Goal: Transaction & Acquisition: Withdraw funds

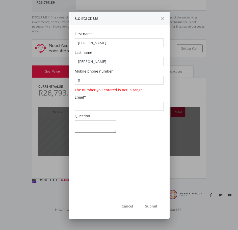
click at [163, 18] on icon "close" at bounding box center [163, 18] width 5 height 13
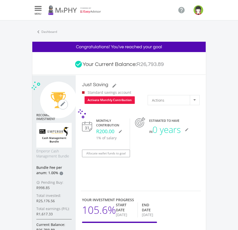
scroll to position [228, 0]
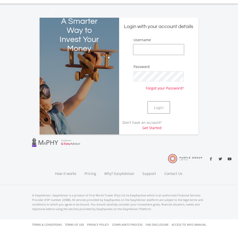
type input "XandraB"
click at [160, 106] on button "Login" at bounding box center [159, 107] width 23 height 13
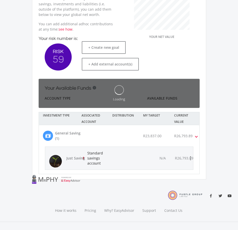
scroll to position [96, 86]
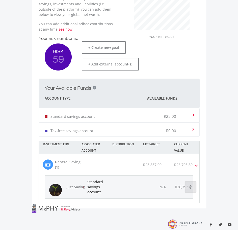
click at [192, 188] on icon "more_vert" at bounding box center [191, 187] width 6 height 6
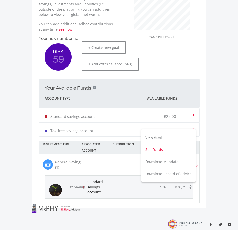
click at [184, 154] on button "Sell Funds" at bounding box center [169, 150] width 54 height 12
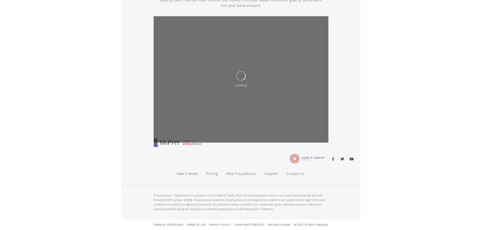
scroll to position [44, 0]
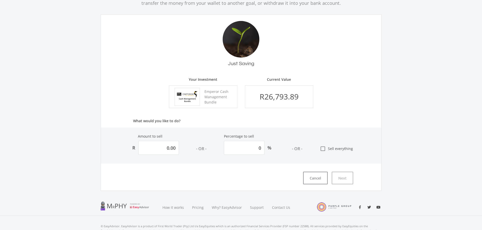
click at [238, 148] on icon "check_box_outline_blank" at bounding box center [323, 149] width 6 height 6
click at [238, 147] on input "check_box_outline_blank Sell everything" at bounding box center [314, 147] width 0 height 0
type input "26793.8854872352"
type input "100"
type input "26,793.89"
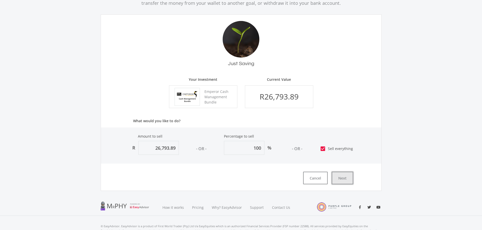
click at [238, 180] on button "Next" at bounding box center [341, 178] width 21 height 13
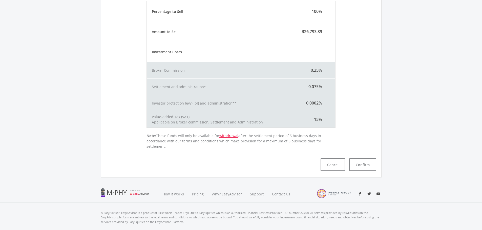
scroll to position [114, 0]
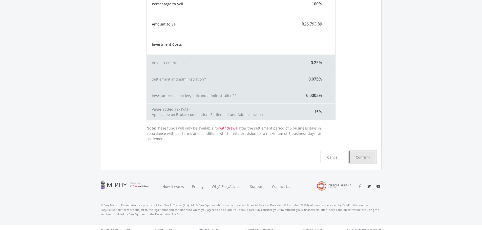
click at [238, 152] on button "Confirm" at bounding box center [362, 157] width 27 height 13
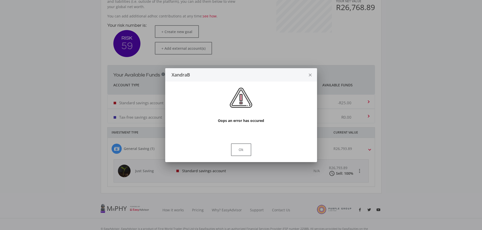
click at [238, 66] on div at bounding box center [241, 115] width 482 height 230
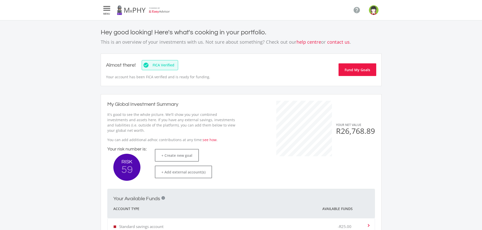
scroll to position [124, 0]
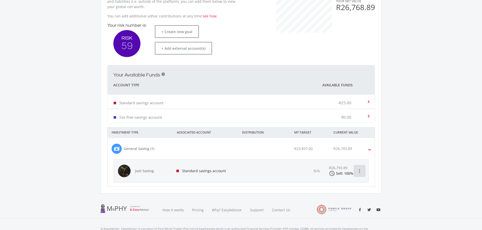
click at [238, 172] on icon "more_vert" at bounding box center [359, 171] width 6 height 6
click at [238, 191] on div at bounding box center [241, 115] width 482 height 230
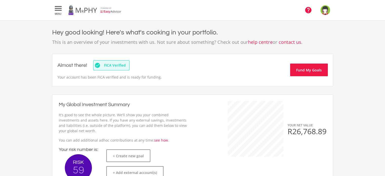
scroll to position [80, 139]
click at [60, 8] on icon "" at bounding box center [58, 8] width 9 height 6
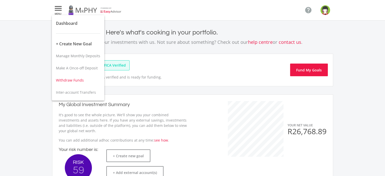
click at [71, 77] on button "Withdraw Funds" at bounding box center [78, 80] width 52 height 12
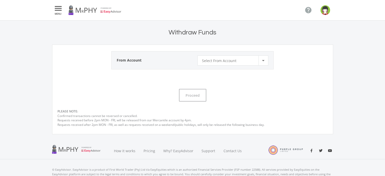
click at [238, 60] on div "Select From Account" at bounding box center [229, 61] width 56 height 10
click at [215, 58] on span "Standard savings account" at bounding box center [233, 58] width 64 height 7
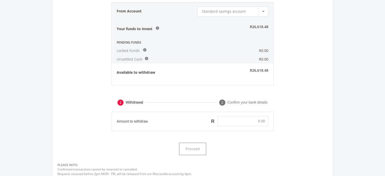
scroll to position [76, 0]
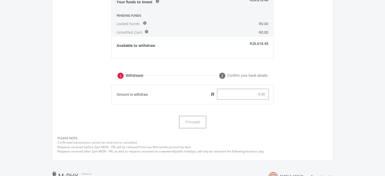
click at [238, 93] on input "text" at bounding box center [242, 94] width 51 height 10
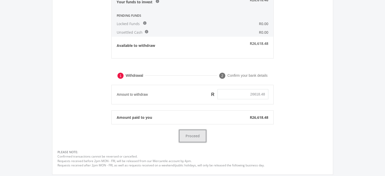
type input "26,618.48"
click at [189, 138] on button "Proceed" at bounding box center [192, 135] width 27 height 13
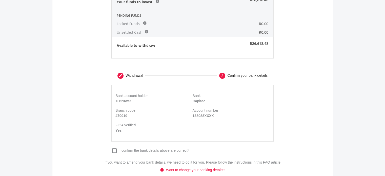
click at [115, 151] on icon "check_box_outline_blank" at bounding box center [114, 150] width 6 height 6
click at [111, 147] on input "check_box_outline_blank check_box I confirm the bank details above are correct*" at bounding box center [111, 147] width 0 height 0
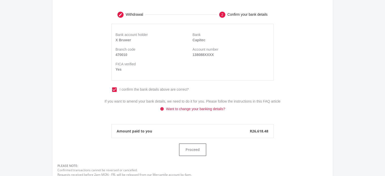
scroll to position [177, 0]
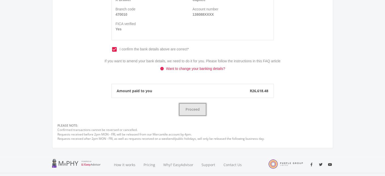
click at [188, 111] on button "Proceed" at bounding box center [192, 109] width 27 height 13
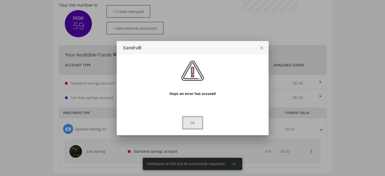
click at [189, 124] on button "Ok" at bounding box center [192, 122] width 20 height 13
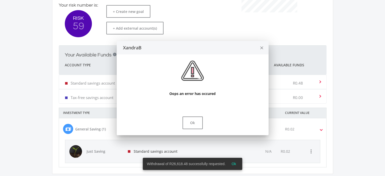
scroll to position [144, 0]
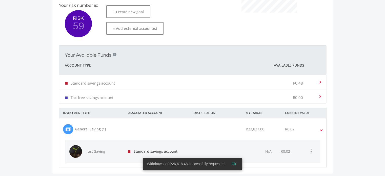
click at [235, 164] on span "Ok" at bounding box center [233, 164] width 5 height 4
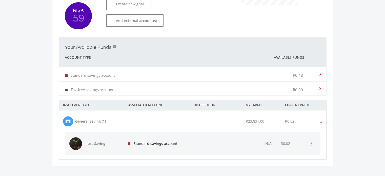
scroll to position [177, 0]
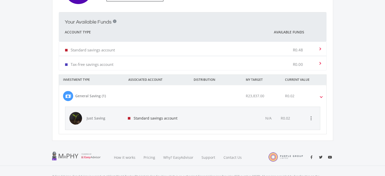
click at [238, 51] on div "R0.48" at bounding box center [304, 48] width 25 height 15
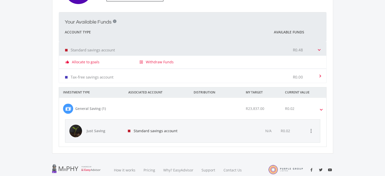
click at [87, 65] on div "thumb_up_alt Allocate to goals exit_to_app Withdraw Funds" at bounding box center [192, 62] width 267 height 13
click at [88, 62] on link "Allocate to goals" at bounding box center [86, 61] width 28 height 5
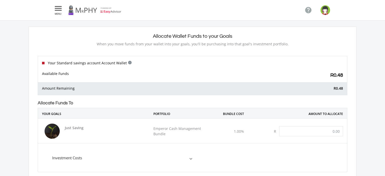
click at [61, 10] on icon "" at bounding box center [58, 8] width 9 height 6
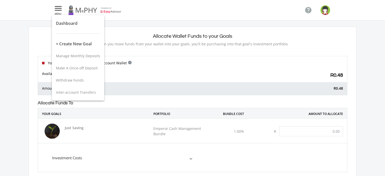
click at [238, 9] on div at bounding box center [192, 88] width 385 height 176
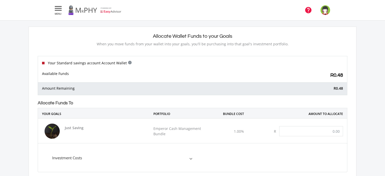
click at [238, 11] on icon "" at bounding box center [308, 10] width 8 height 8
